Goal: Information Seeking & Learning: Learn about a topic

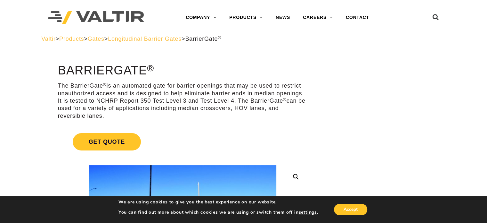
click at [167, 37] on span "Longitudinal Barrier Gates" at bounding box center [145, 39] width 74 height 6
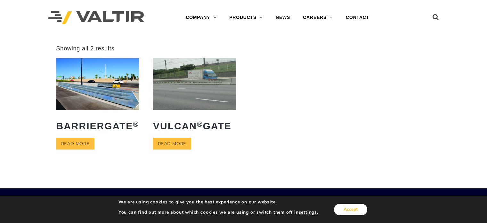
drag, startPoint x: 348, startPoint y: 209, endPoint x: 324, endPoint y: 197, distance: 27.2
click at [347, 209] on button "Accept" at bounding box center [350, 209] width 33 height 12
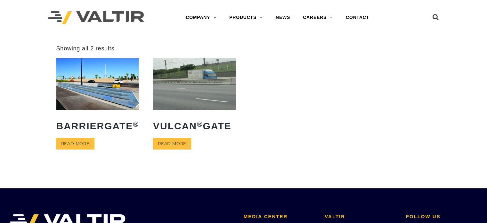
click at [206, 107] on img at bounding box center [194, 84] width 83 height 52
click at [74, 93] on img at bounding box center [97, 84] width 83 height 52
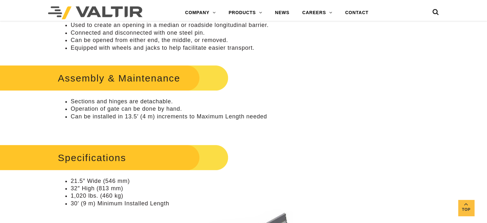
scroll to position [320, 0]
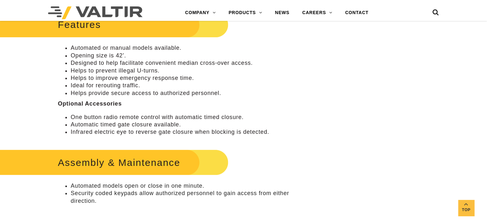
scroll to position [288, 0]
